Goal: Task Accomplishment & Management: Manage account settings

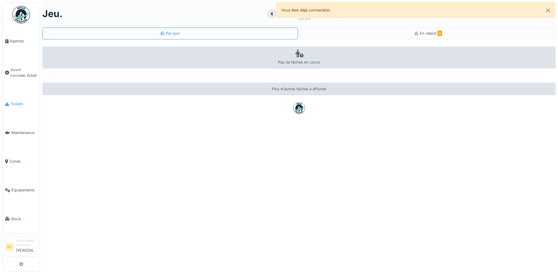
click at [20, 102] on span "Tickets" at bounding box center [23, 104] width 27 height 6
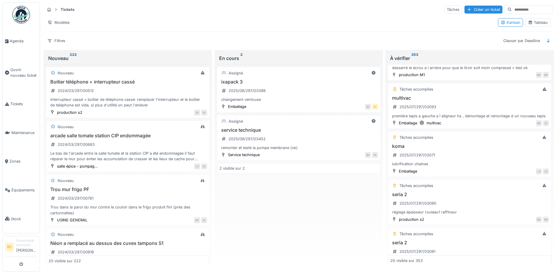
click at [55, 10] on icon at bounding box center [56, 10] width 5 height 4
click at [22, 127] on link "Maintenance" at bounding box center [21, 133] width 37 height 29
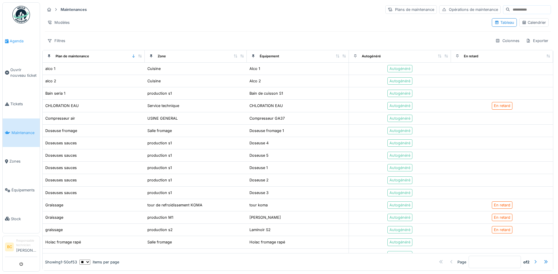
click at [14, 41] on span "Agenda" at bounding box center [24, 41] width 28 height 6
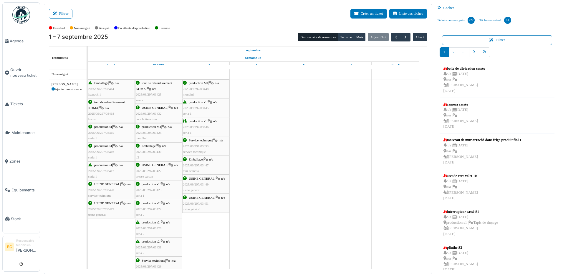
click at [209, 86] on div "production M1 | n/a 2025/09/297/03448 mondini" at bounding box center [206, 88] width 46 height 17
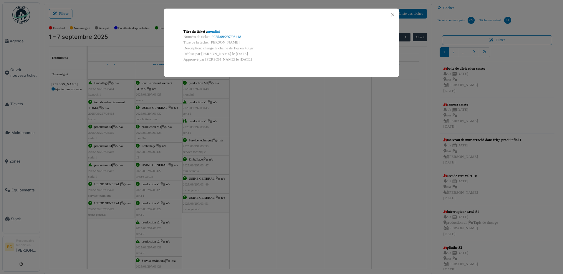
click at [209, 104] on div "Titre du ticket : mondini Numéro de ticket : 2025/09/297/03448 Titre de la tâch…" at bounding box center [281, 137] width 563 height 274
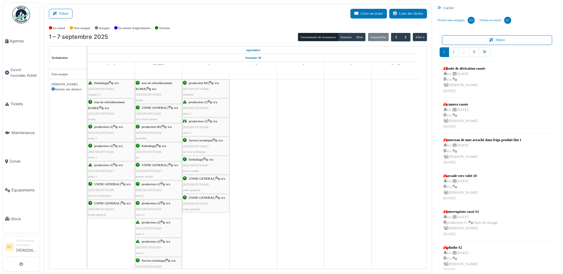
click at [208, 106] on span "2025/09/297/03445" at bounding box center [196, 108] width 26 height 4
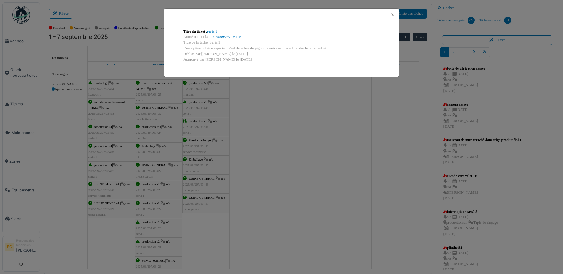
click at [204, 125] on div "Titre du ticket : seria 1 Numéro de ticket : 2025/09/297/03445 Titre de la tâch…" at bounding box center [281, 137] width 563 height 274
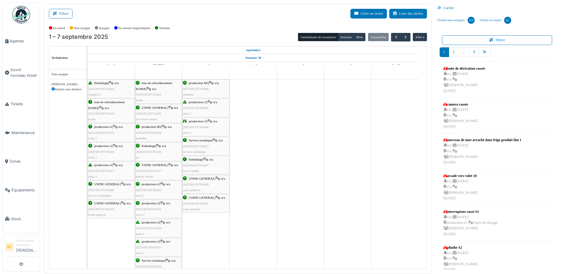
click at [204, 125] on div "production s1 | n/a 2025/09/297/03446 seria 1" at bounding box center [206, 127] width 46 height 17
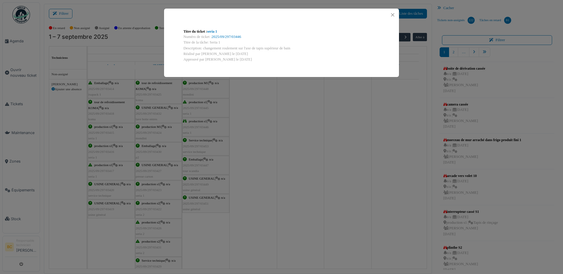
click at [203, 142] on div "Titre du ticket : seria 1 Numéro de ticket : 2025/09/297/03446 Titre de la tâch…" at bounding box center [281, 137] width 563 height 274
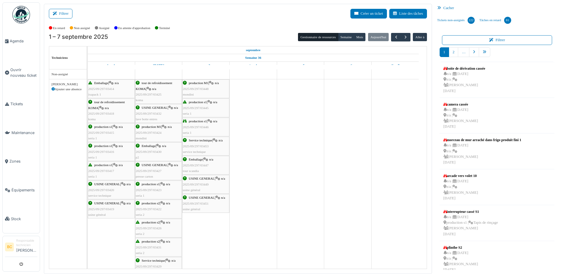
click at [203, 142] on span "Service technique" at bounding box center [201, 141] width 24 height 4
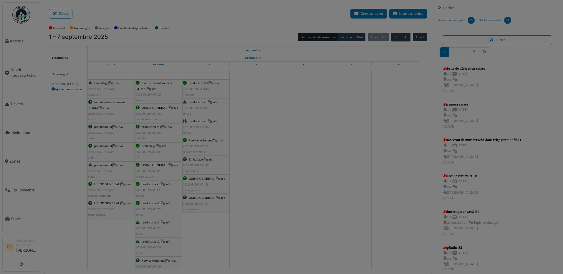
click at [0, 0] on div "Titre du ticket : service technique Numéro de ticket : 2025/09/297/03453 Titre …" at bounding box center [0, 0] width 0 height 0
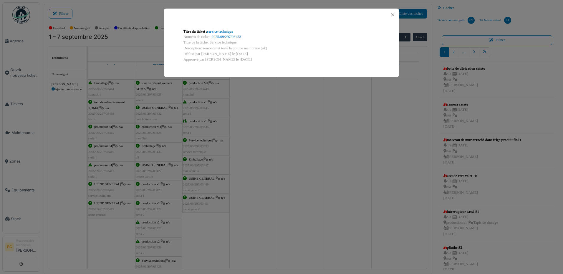
click at [201, 164] on div "Titre du ticket : service technique Numéro de ticket : 2025/09/297/03453 Titre …" at bounding box center [281, 137] width 563 height 274
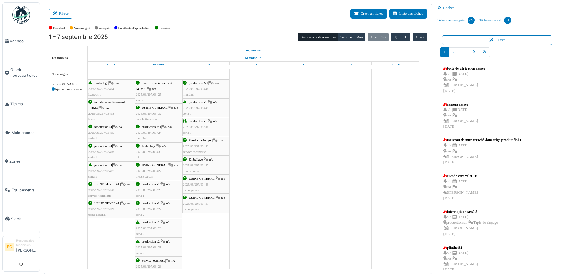
click at [201, 164] on span "2025/09/297/03447" at bounding box center [196, 166] width 26 height 4
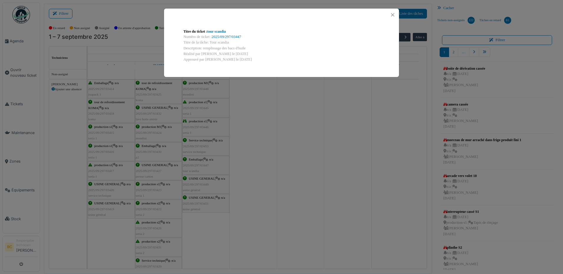
click at [200, 179] on div "Titre du ticket : tour scandia Numéro de ticket : 2025/09/297/03447 Titre de la…" at bounding box center [281, 137] width 563 height 274
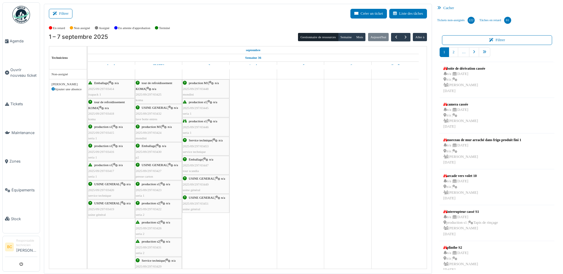
click at [200, 179] on span "USINE GENERAL" at bounding box center [202, 179] width 26 height 4
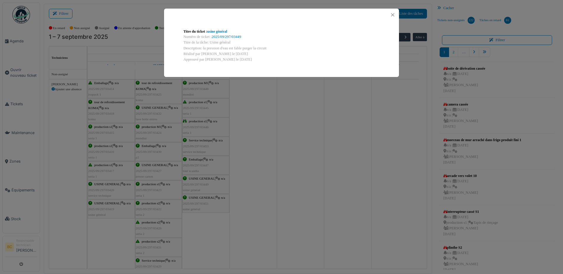
click at [201, 199] on div "Titre du ticket : usine général Numéro de ticket : 2025/09/297/03449 Titre de l…" at bounding box center [281, 137] width 563 height 274
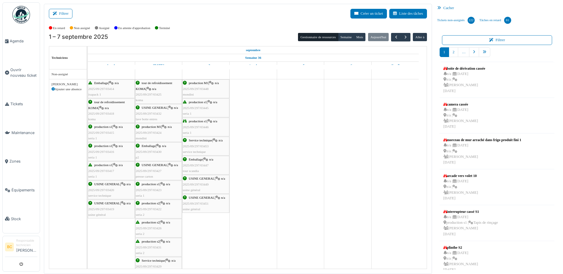
click at [201, 199] on span "USINE GENERAL" at bounding box center [202, 198] width 26 height 4
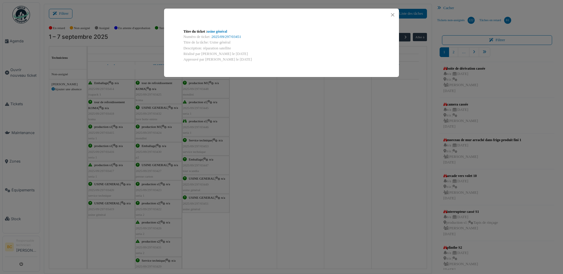
click at [262, 188] on div "Titre du ticket : usine général Numéro de ticket : 2025/09/297/03451 Titre de l…" at bounding box center [281, 137] width 563 height 274
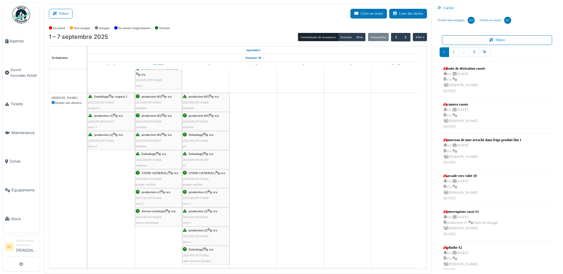
scroll to position [206, 0]
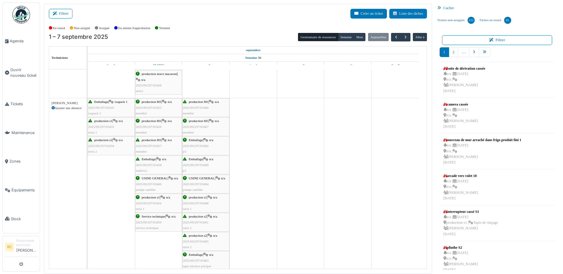
click at [204, 109] on span "2025/09/297/03466" at bounding box center [196, 108] width 26 height 4
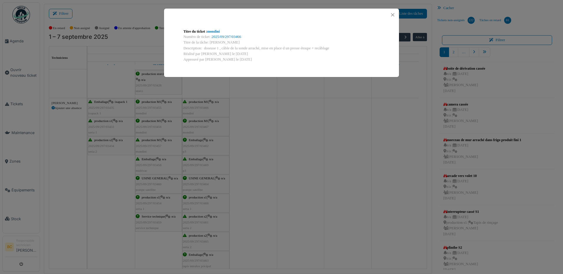
click at [262, 91] on div "Titre du ticket : mondini Numéro de ticket : 2025/09/297/03466 Titre de la tâch…" at bounding box center [281, 137] width 563 height 274
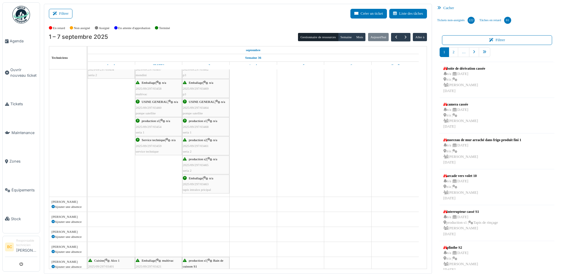
scroll to position [294, 0]
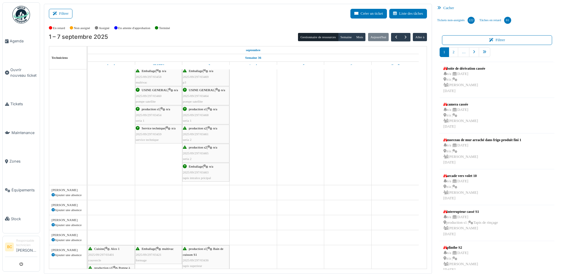
click at [196, 111] on span "production s1" at bounding box center [198, 109] width 18 height 4
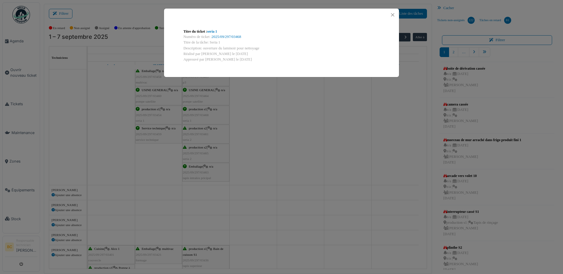
click at [206, 136] on div "Titre du ticket : seria 1 Numéro de ticket : 2025/09/297/03468 Titre de la tâch…" at bounding box center [281, 137] width 563 height 274
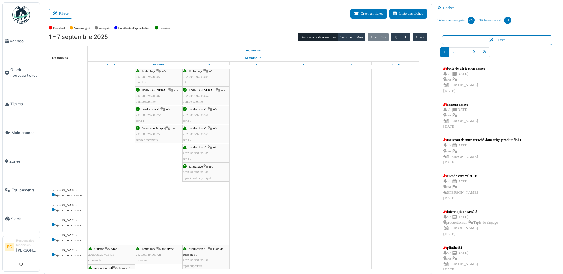
click at [206, 136] on span "2025/09/297/03461" at bounding box center [196, 134] width 26 height 4
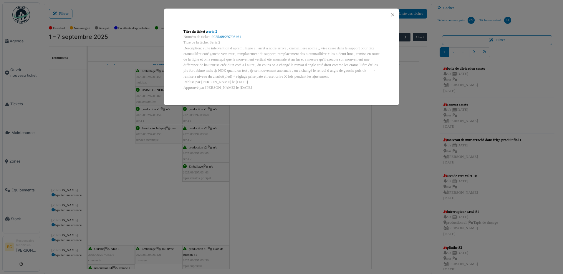
click at [206, 147] on div "Titre du ticket : seria 2 Numéro de ticket : 2025/09/297/03461 Titre de la tâch…" at bounding box center [281, 137] width 563 height 274
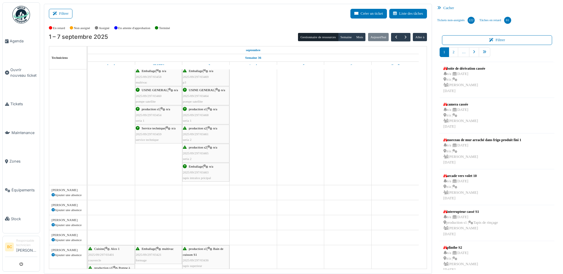
click at [201, 150] on div "production s2 | n/a 2025/09/297/03465 seria 2" at bounding box center [206, 153] width 46 height 17
click at [201, 151] on div "production s2 | n/a 2025/09/297/03465 seria 2" at bounding box center [206, 153] width 46 height 17
click at [200, 153] on span "2025/09/297/03465" at bounding box center [196, 154] width 26 height 4
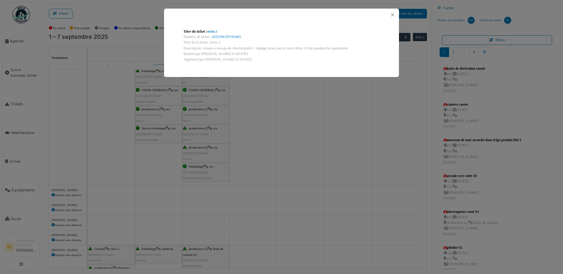
click at [202, 168] on div "Titre du ticket : seria 2 Numéro de ticket : 2025/09/297/03465 Titre de la tâch…" at bounding box center [281, 137] width 563 height 274
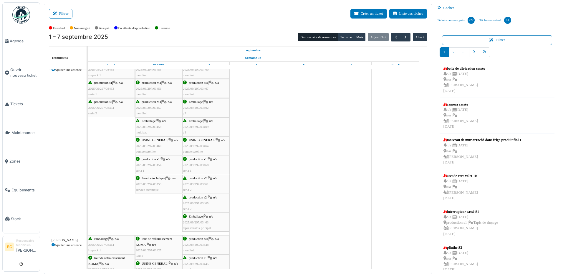
scroll to position [662, 0]
